Goal: Information Seeking & Learning: Learn about a topic

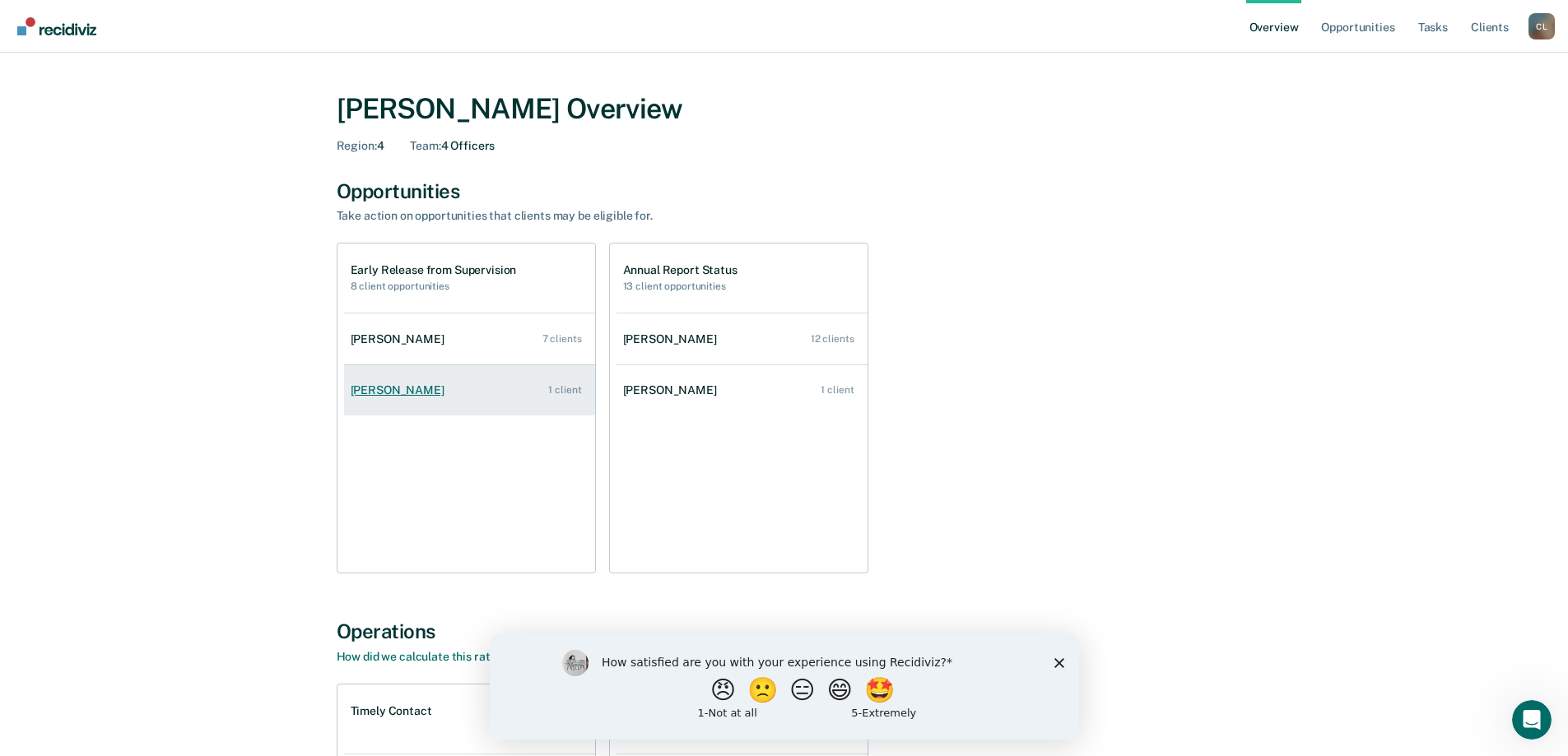
click at [456, 400] on link "[PERSON_NAME] 1 client" at bounding box center [470, 390] width 251 height 47
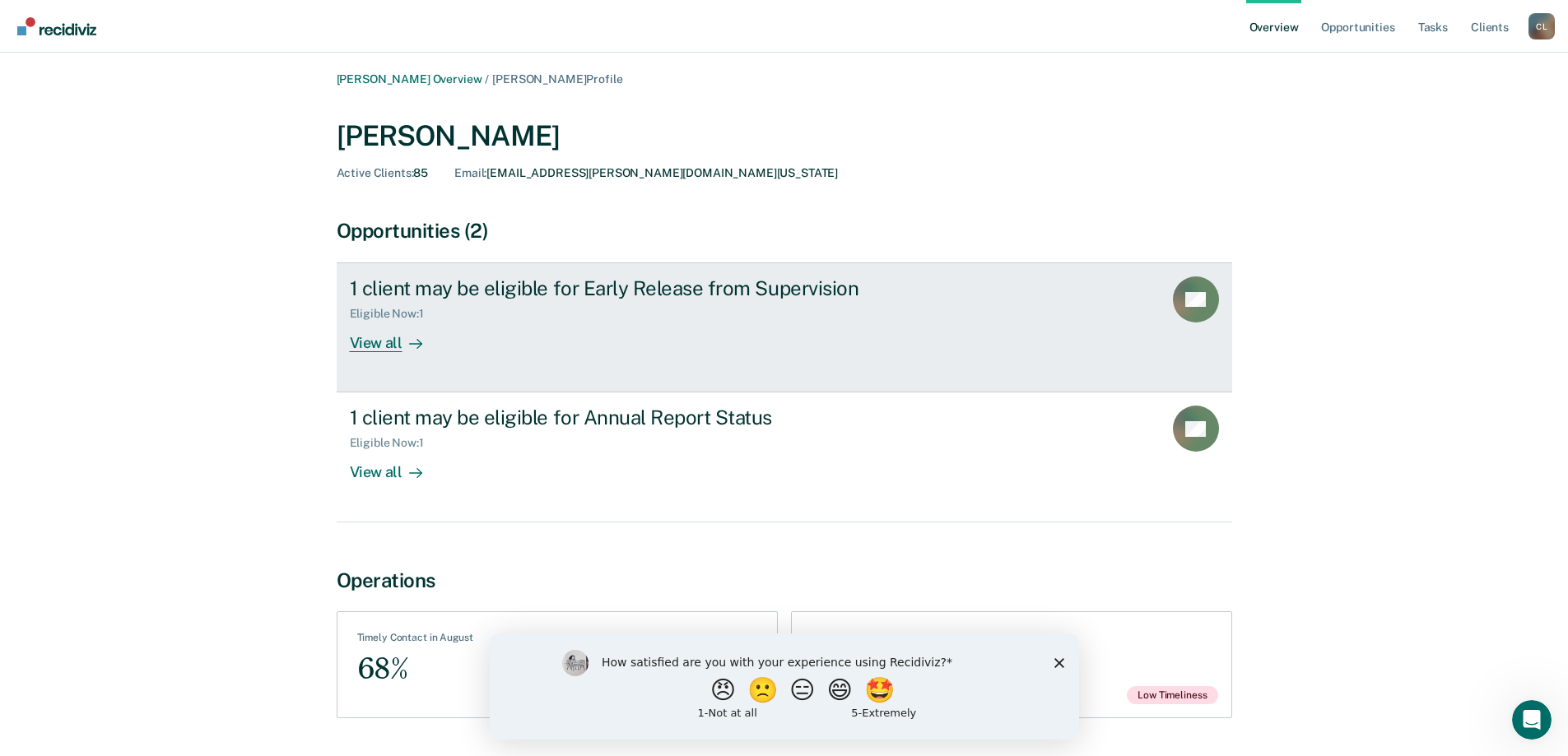
click at [865, 364] on link "1 client may be eligible for Early Release from Supervision Eligible Now : 1 Vi…" at bounding box center [784, 327] width 895 height 130
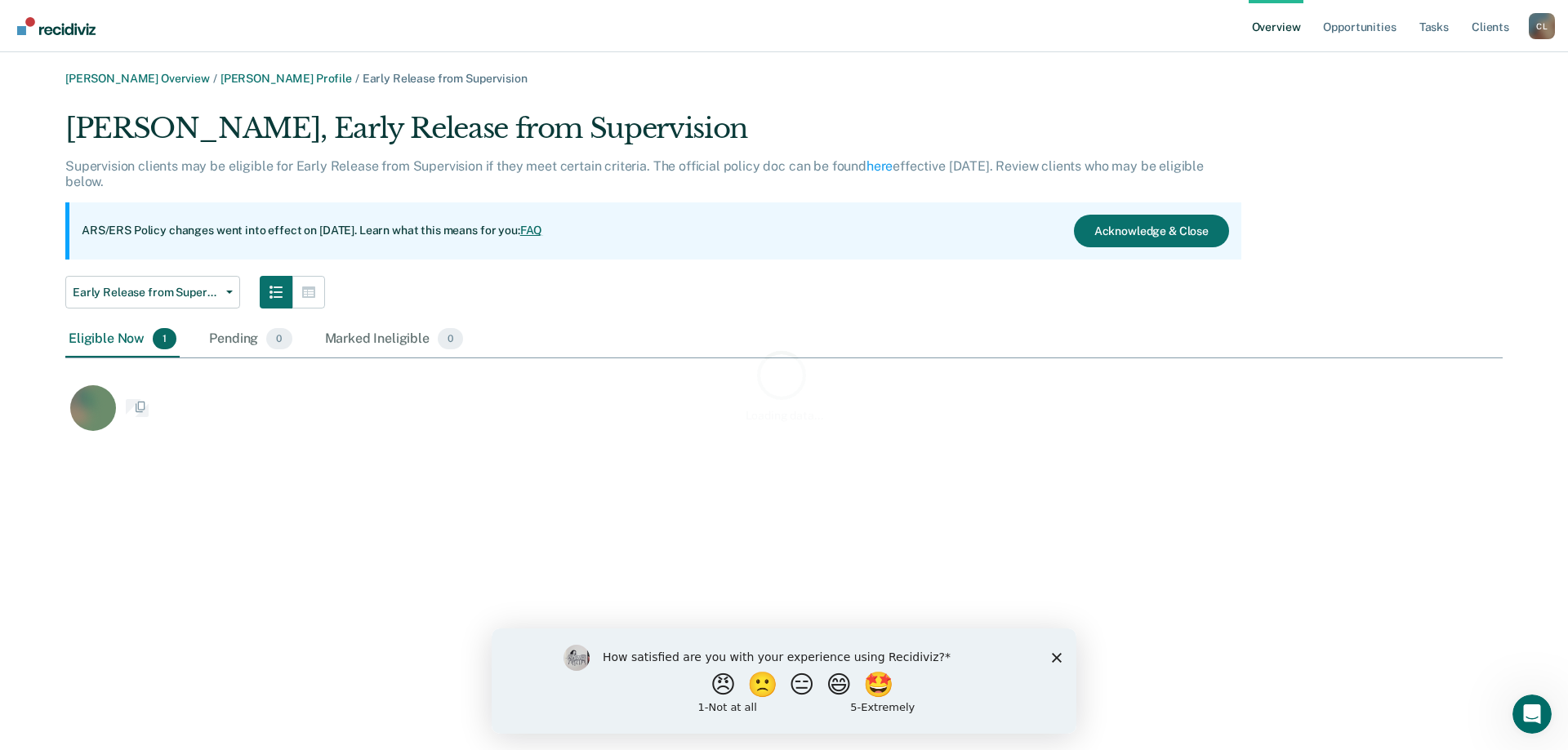
scroll to position [325, 1425]
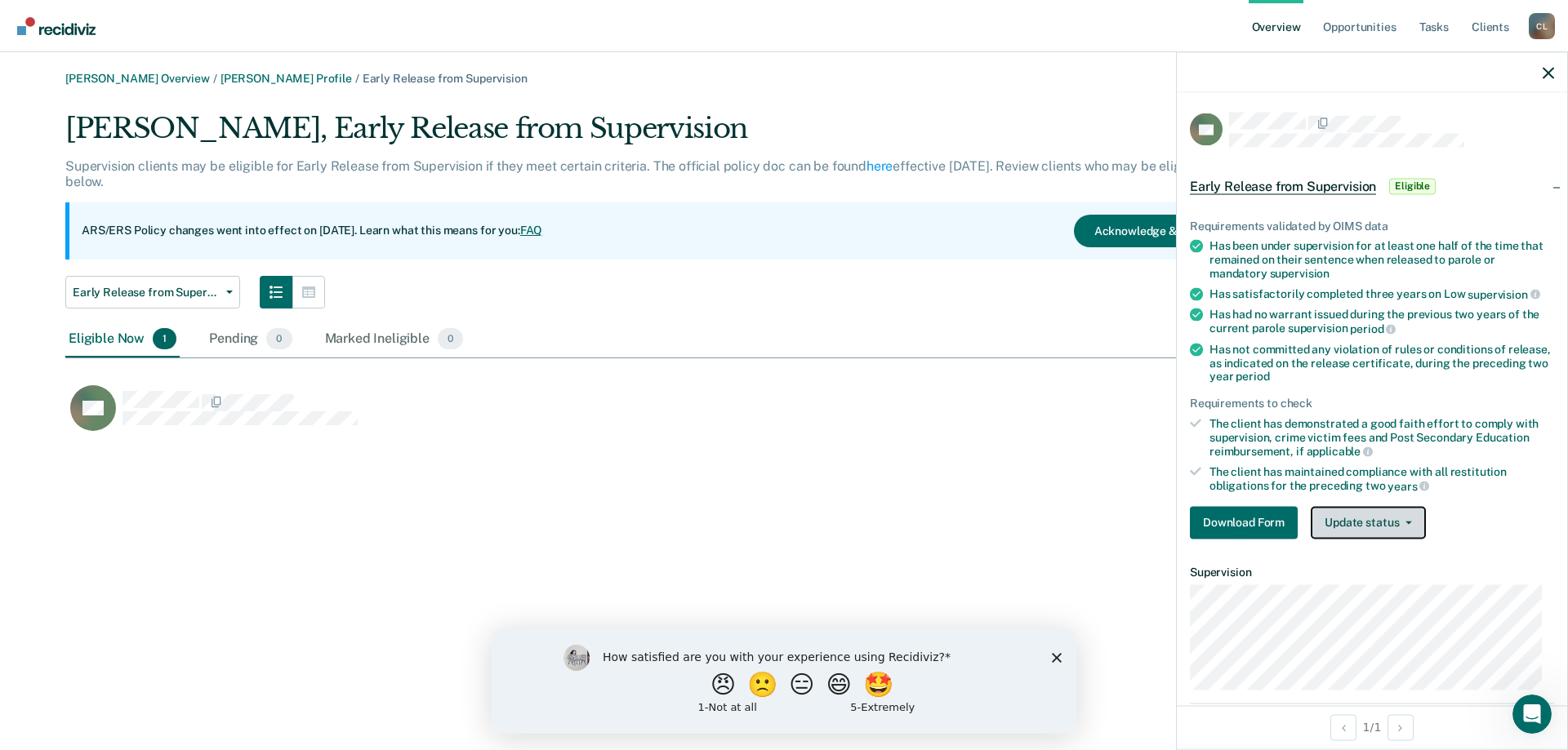
click at [1375, 523] on button "Update status" at bounding box center [1368, 522] width 115 height 33
click at [976, 488] on div "[PERSON_NAME] Overview / [PERSON_NAME] Profile / Early Release from Supervision…" at bounding box center [784, 384] width 1529 height 626
click at [1545, 70] on icon "button" at bounding box center [1549, 73] width 12 height 12
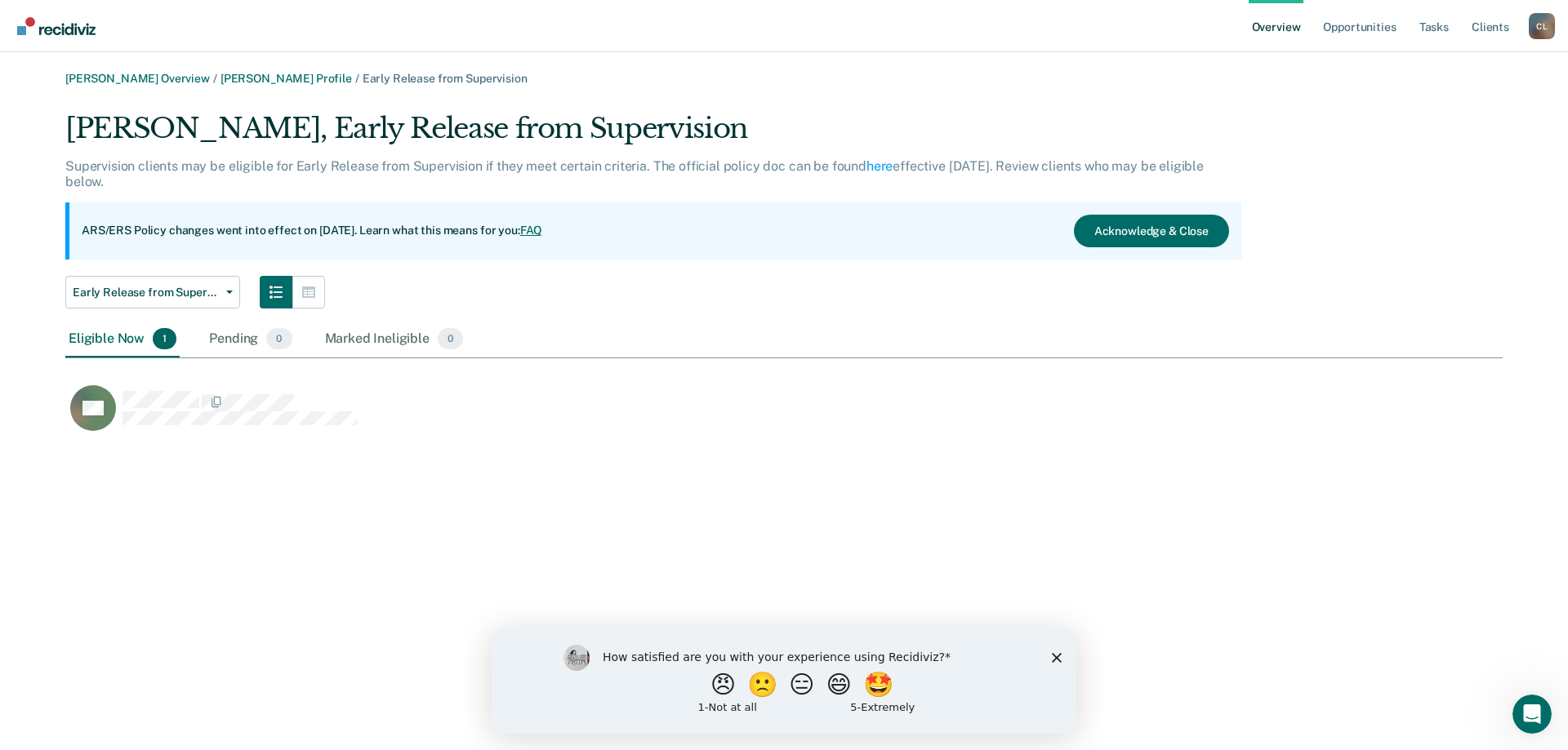
click at [322, 134] on div "[PERSON_NAME], Early Release from Supervision" at bounding box center [654, 135] width 1176 height 46
